Goal: Find specific page/section

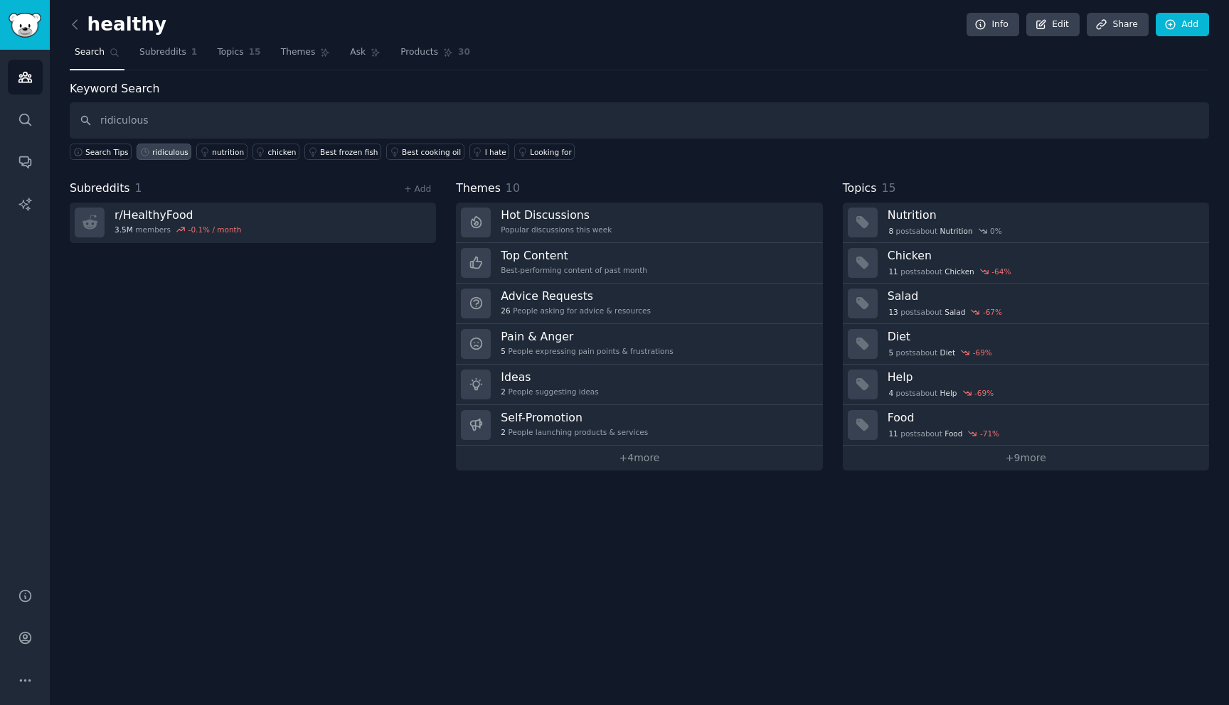
type input "ridiculous"
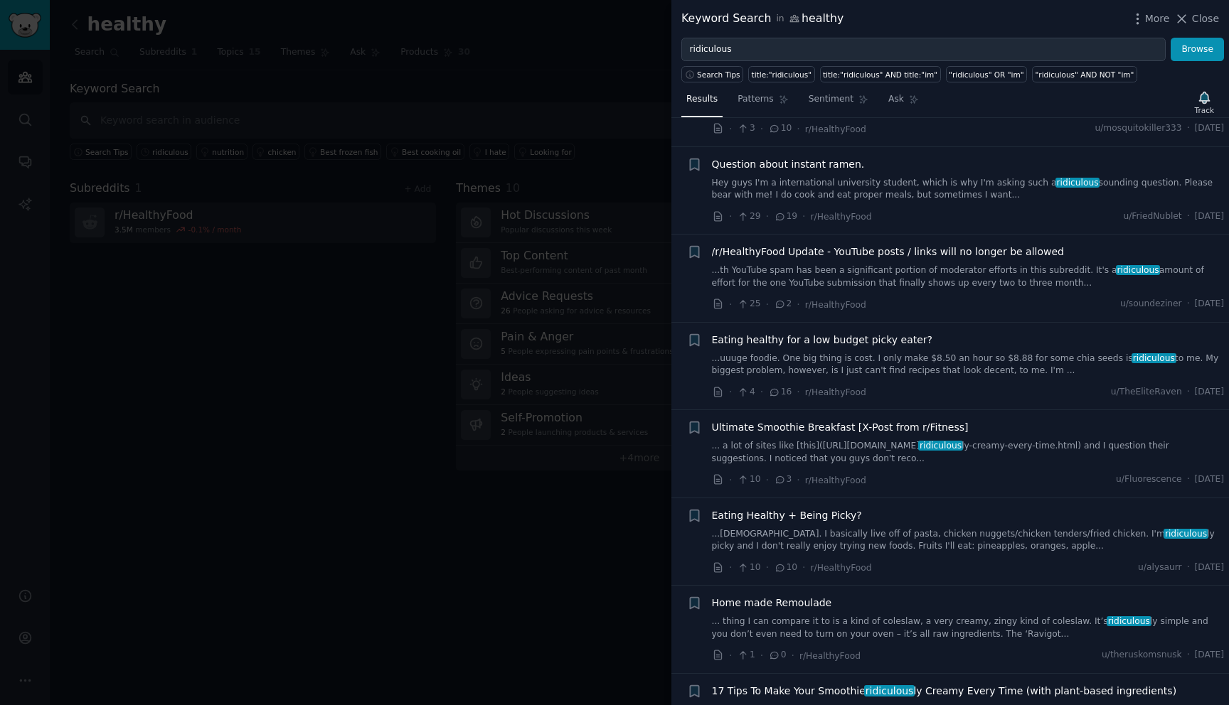
scroll to position [1924, 0]
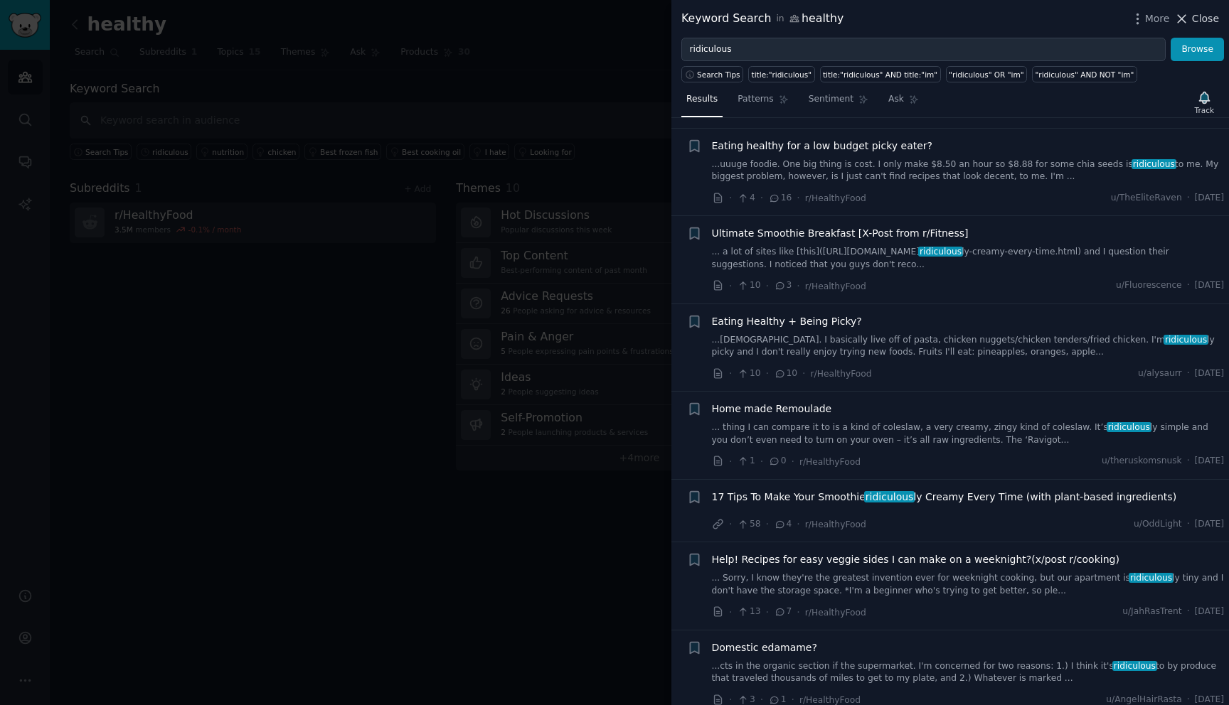
click at [1199, 21] on span "Close" at bounding box center [1205, 18] width 27 height 15
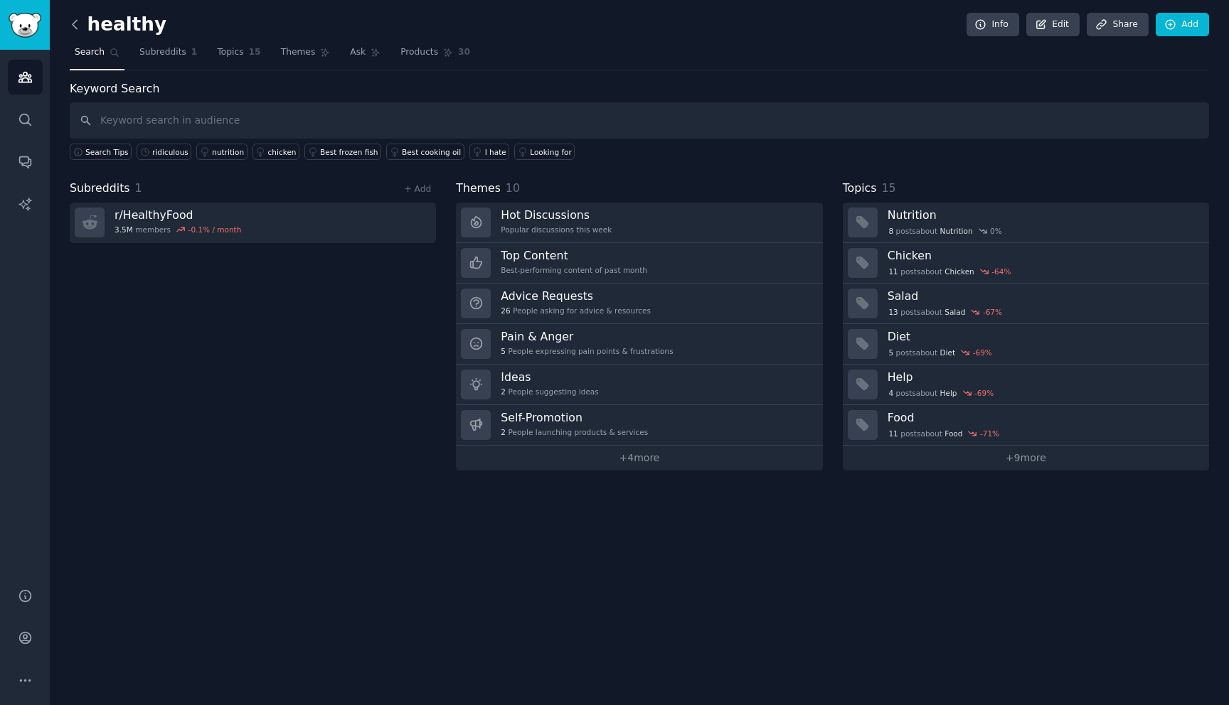
click at [77, 26] on icon at bounding box center [75, 24] width 15 height 15
